Goal: Transaction & Acquisition: Book appointment/travel/reservation

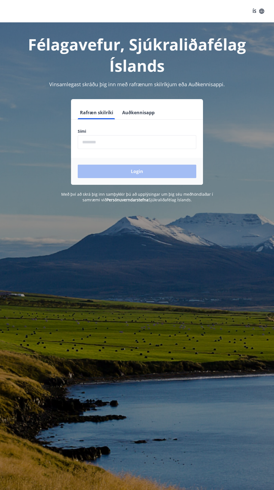
click at [122, 140] on input "phone" at bounding box center [137, 142] width 119 height 14
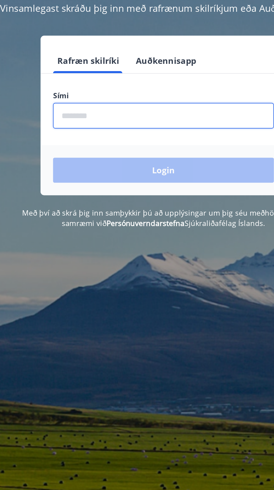
type input "********"
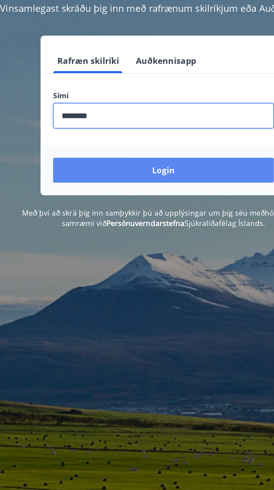
click at [155, 171] on button "Login" at bounding box center [137, 171] width 119 height 13
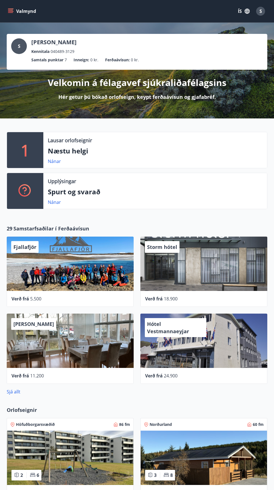
click at [72, 150] on p "Næstu helgi" at bounding box center [155, 151] width 215 height 10
click at [55, 159] on link "Nánar" at bounding box center [54, 161] width 13 height 6
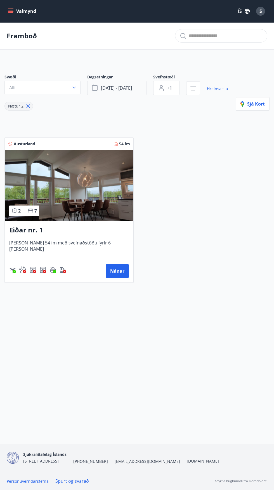
click at [130, 84] on button "[DATE] - [DATE]" at bounding box center [116, 88] width 59 height 14
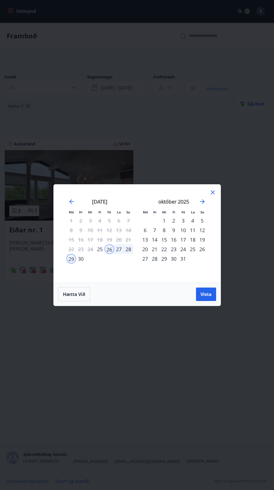
click at [183, 220] on div "3" at bounding box center [184, 221] width 10 height 10
click at [202, 220] on div "5" at bounding box center [203, 221] width 10 height 10
click at [76, 295] on span "Hætta við" at bounding box center [74, 294] width 22 height 6
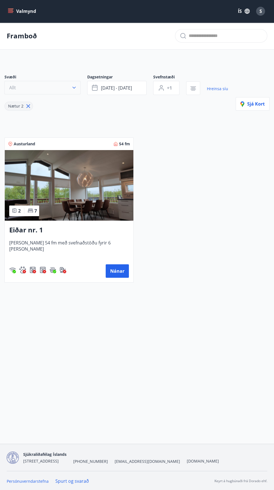
click at [69, 87] on button "Allt" at bounding box center [42, 87] width 76 height 13
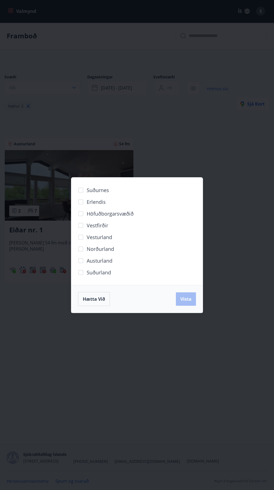
click at [245, 157] on div "Suðurnes Erlendis Höfuðborgarsvæðið [GEOGRAPHIC_DATA] [GEOGRAPHIC_DATA] [GEOGRA…" at bounding box center [137, 245] width 274 height 490
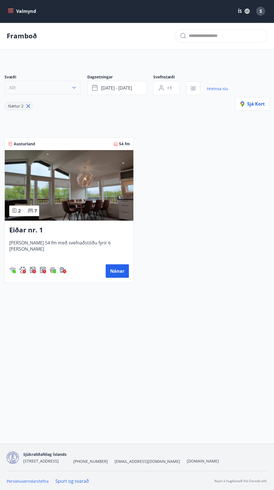
click at [69, 84] on button "Allt" at bounding box center [42, 87] width 76 height 13
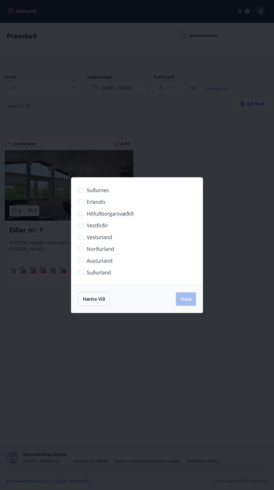
click at [109, 272] on span "Suðurland" at bounding box center [99, 272] width 24 height 7
click at [191, 298] on span "Vista" at bounding box center [186, 299] width 11 height 6
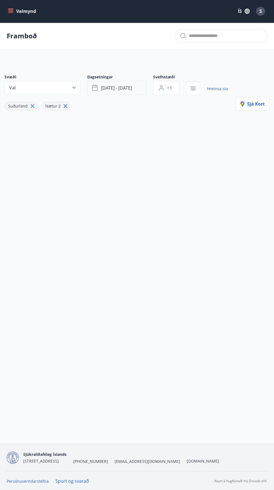
click at [137, 92] on button "[DATE] - [DATE]" at bounding box center [116, 88] width 59 height 14
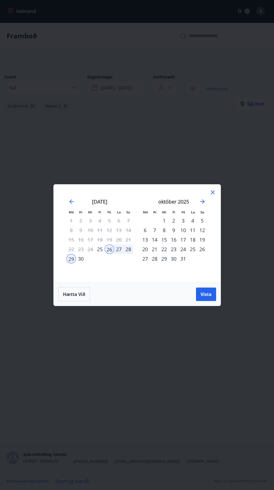
click at [221, 192] on div "Má Þr Mi Fi Fö La Su Má Þr Mi Fi Fö La Su [DATE] 1 2 3 4 5 6 7 8 9 10 11 12 13 …" at bounding box center [137, 234] width 167 height 98
click at [221, 191] on div "Má Þr Mi Fi Fö La Su Má Þr Mi Fi Fö La Su [DATE] 1 2 3 4 5 6 7 8 9 10 11 12 13 …" at bounding box center [137, 245] width 168 height 122
click at [215, 189] on icon at bounding box center [213, 192] width 7 height 7
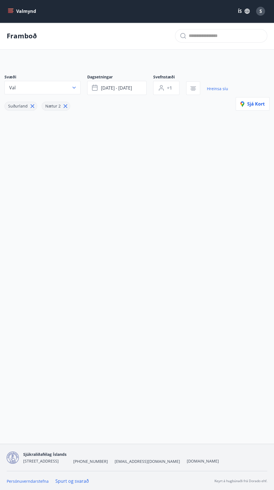
click at [21, 13] on button "Valmynd" at bounding box center [23, 11] width 32 height 10
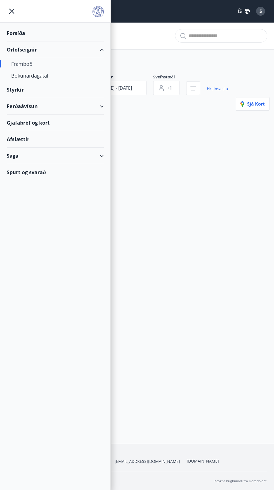
click at [30, 61] on div "Framboð" at bounding box center [55, 64] width 88 height 12
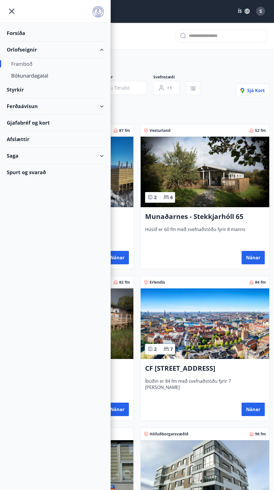
type input "*"
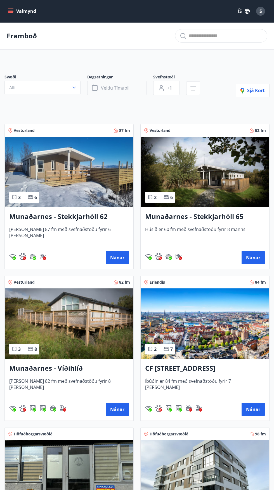
click at [145, 92] on button "Veldu tímabil" at bounding box center [116, 88] width 59 height 14
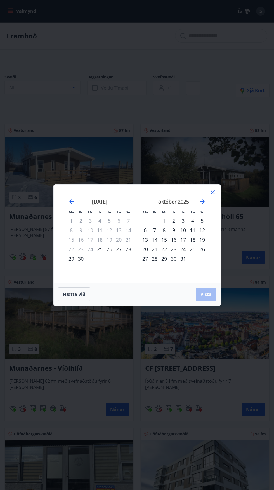
click at [183, 220] on div "3" at bounding box center [184, 221] width 10 height 10
click at [204, 220] on div "5" at bounding box center [203, 221] width 10 height 10
click at [212, 295] on button "Vista" at bounding box center [206, 294] width 20 height 13
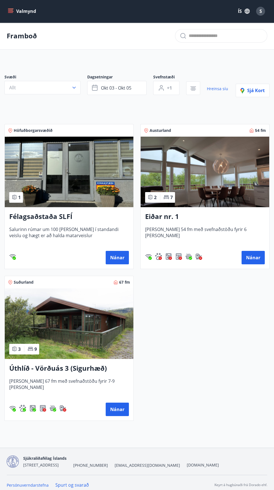
click at [79, 324] on img at bounding box center [69, 323] width 129 height 71
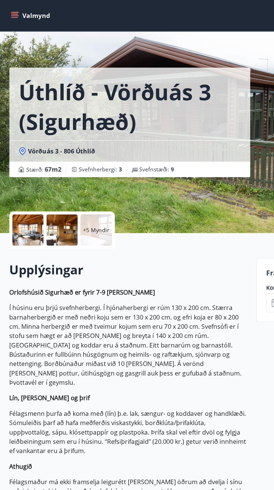
click at [50, 169] on div at bounding box center [45, 166] width 22 height 22
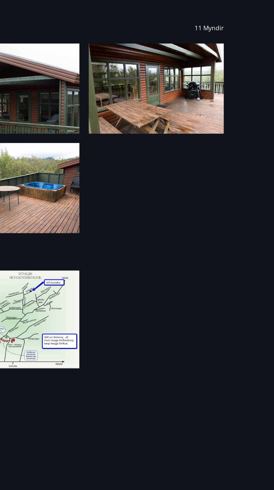
scroll to position [12, 0]
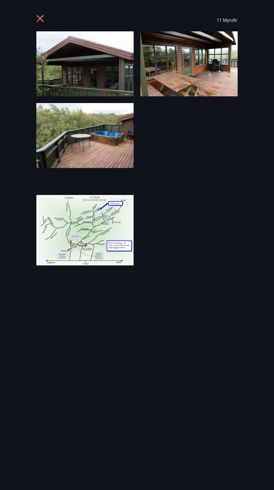
click at [39, 24] on icon at bounding box center [40, 19] width 9 height 9
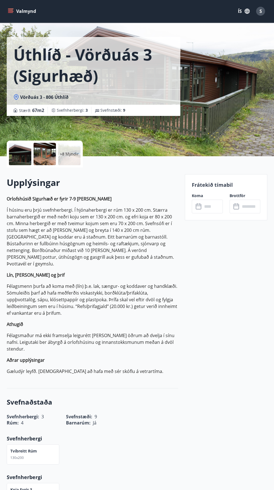
click at [72, 151] on div "+8 Myndir" at bounding box center [69, 154] width 22 height 22
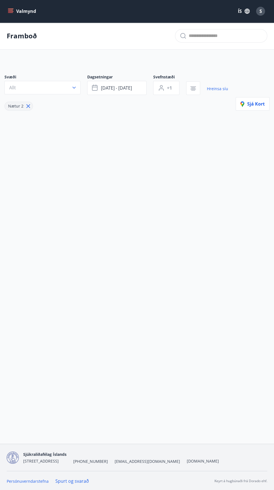
type input "*"
